Goal: Task Accomplishment & Management: Manage account settings

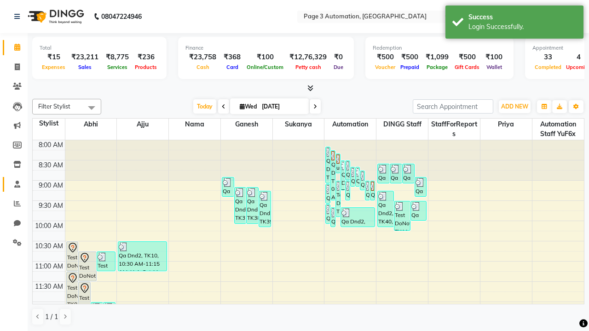
click at [14, 184] on span at bounding box center [17, 184] width 16 height 11
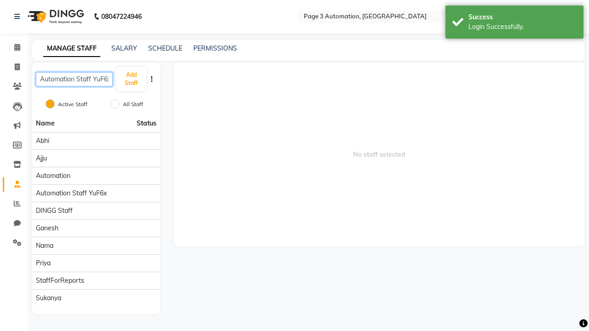
scroll to position [0, 2]
type input "Automation Staff YuF6x"
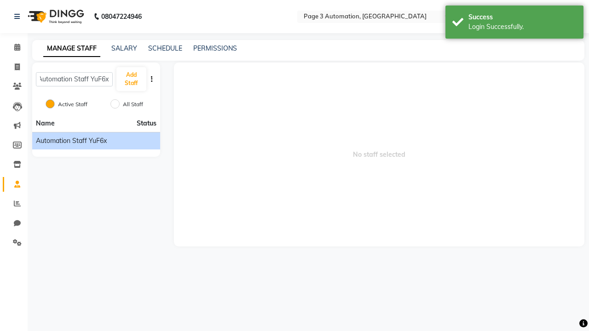
click at [96, 141] on span "Automation Staff YuF6x" at bounding box center [71, 141] width 71 height 10
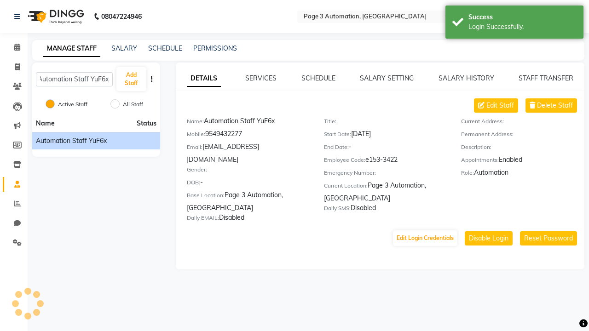
scroll to position [0, 0]
click at [203, 78] on link "DETAILS" at bounding box center [204, 78] width 34 height 17
click at [555, 105] on span "Delete Staff" at bounding box center [555, 106] width 36 height 10
